Goal: Information Seeking & Learning: Find specific page/section

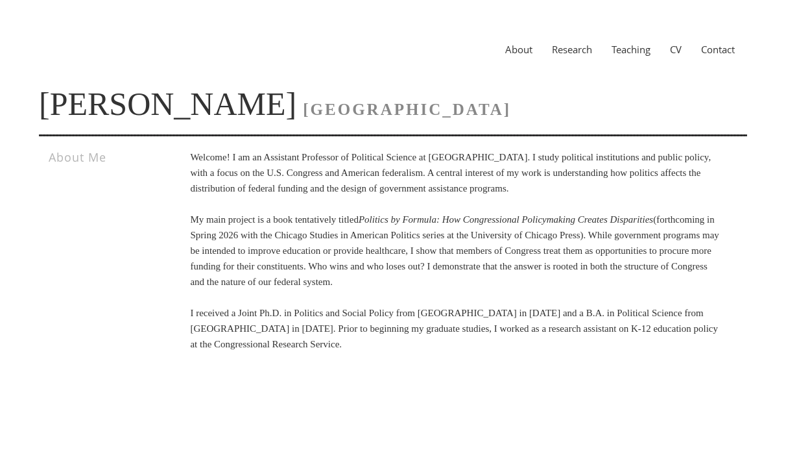
click at [564, 55] on link "Research" at bounding box center [572, 49] width 60 height 13
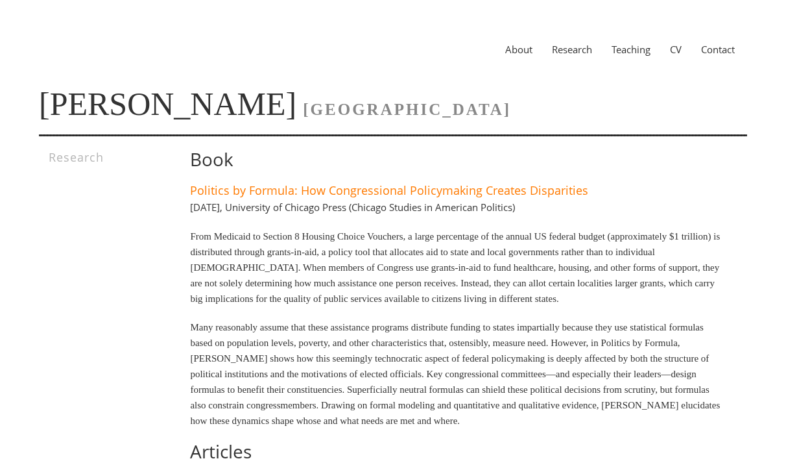
scroll to position [13, 0]
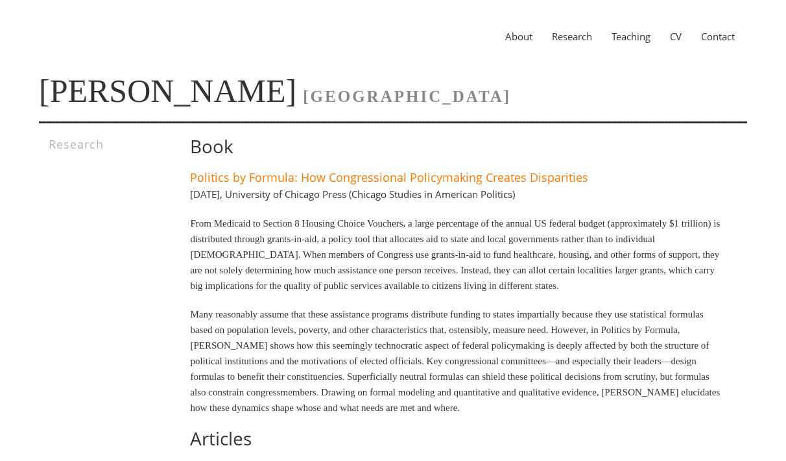
click at [629, 30] on link "Teaching" at bounding box center [631, 36] width 58 height 13
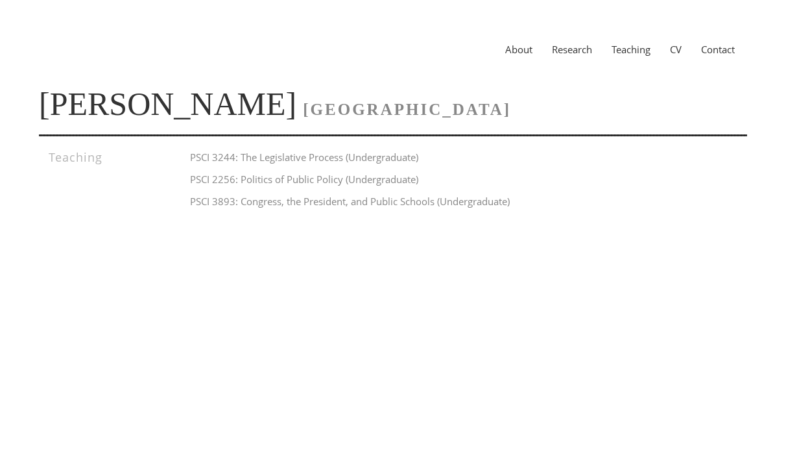
click at [673, 47] on link "CV" at bounding box center [675, 49] width 31 height 13
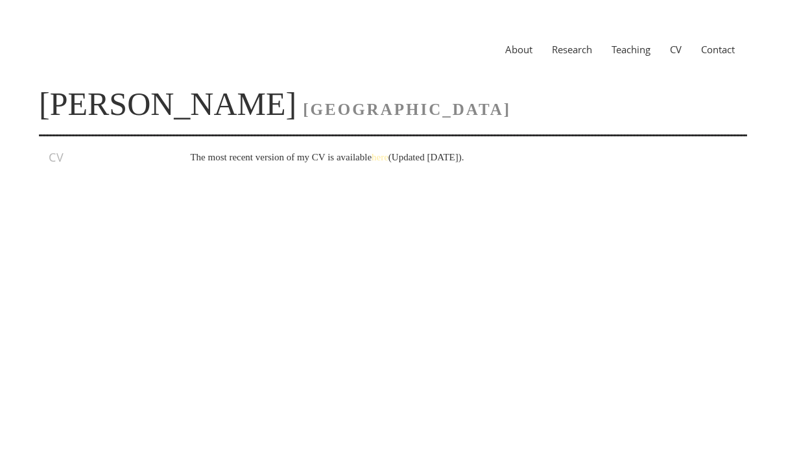
click at [389, 156] on link "here" at bounding box center [380, 157] width 17 height 10
